Goal: Task Accomplishment & Management: Manage account settings

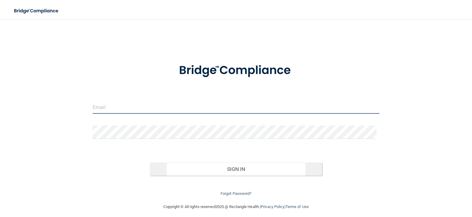
type input "[PERSON_NAME][EMAIL_ADDRESS][DOMAIN_NAME]"
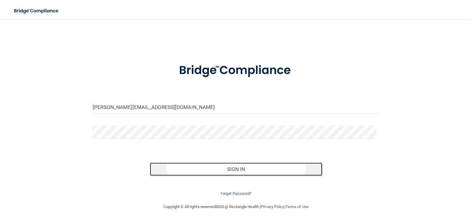
click at [238, 172] on button "Sign In" at bounding box center [236, 169] width 172 height 13
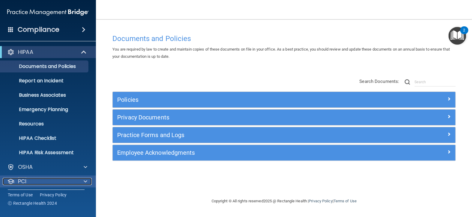
click at [84, 181] on span at bounding box center [86, 181] width 4 height 7
click at [25, 180] on p "PCI" at bounding box center [22, 181] width 8 height 7
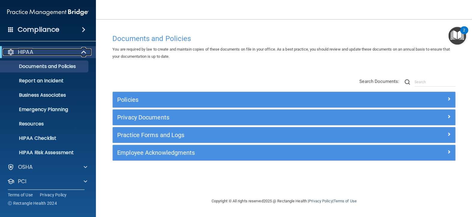
click at [83, 52] on span at bounding box center [84, 52] width 5 height 7
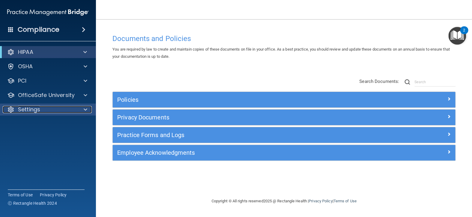
click at [83, 107] on div at bounding box center [84, 109] width 15 height 7
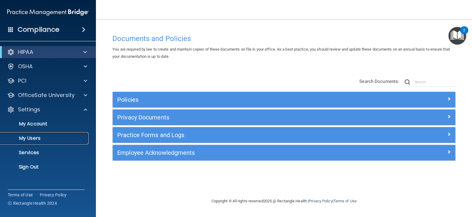
click at [31, 140] on p "My Users" at bounding box center [45, 138] width 82 height 6
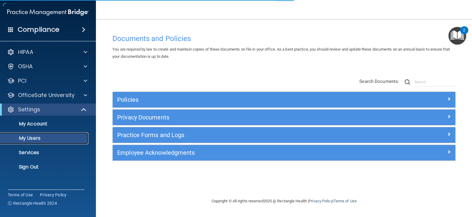
select select "20"
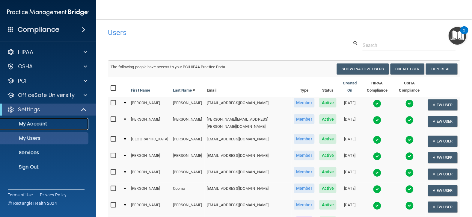
click at [36, 124] on p "My Account" at bounding box center [45, 124] width 82 height 6
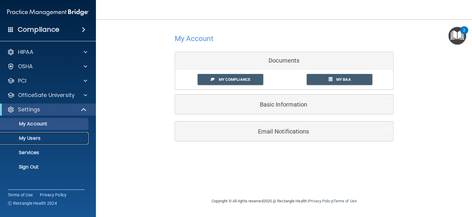
click at [26, 141] on p "My Users" at bounding box center [45, 138] width 82 height 6
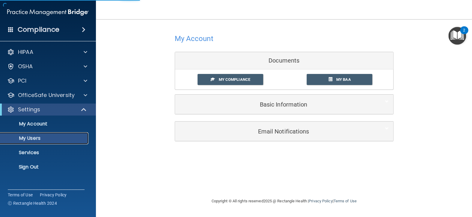
select select "20"
